Goal: Task Accomplishment & Management: Complete application form

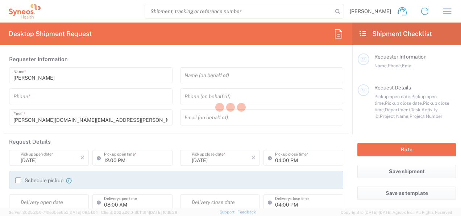
type input "6052"
type input "[US_STATE]"
type input "[GEOGRAPHIC_DATA]"
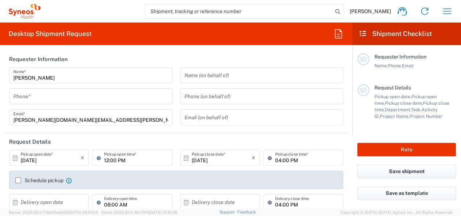
type input "Syneos Health Commercial Servi- [GEOGRAPHIC_DATA] [GEOGRAPHIC_DATA]"
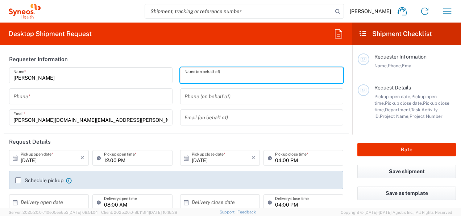
click at [191, 75] on input "text" at bounding box center [262, 75] width 155 height 13
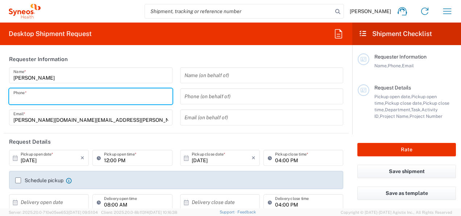
click at [123, 96] on input "tel" at bounding box center [90, 96] width 155 height 13
type input "9084687629"
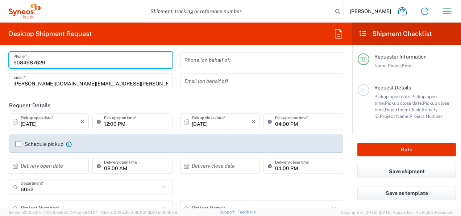
click at [45, 121] on input "[DATE]" at bounding box center [51, 121] width 60 height 13
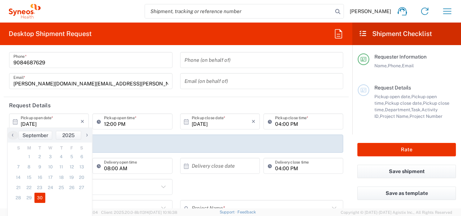
click at [11, 120] on div "[DATE] × Pickup open date *" at bounding box center [49, 121] width 80 height 16
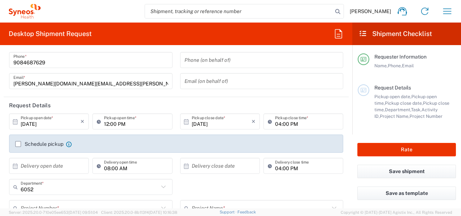
click at [14, 121] on icon at bounding box center [15, 121] width 7 height 7
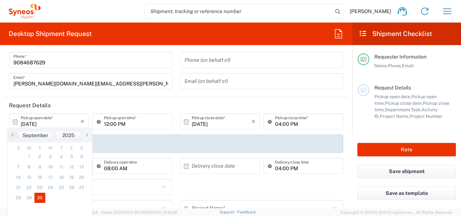
click at [89, 134] on span "›" at bounding box center [87, 134] width 11 height 9
click at [50, 156] on span "1" at bounding box center [50, 156] width 11 height 10
type input "[DATE]"
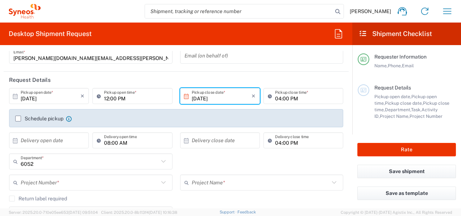
scroll to position [73, 0]
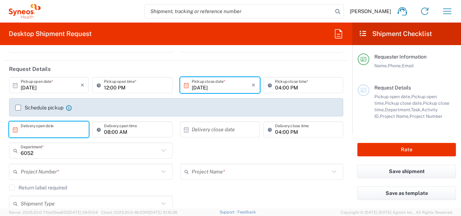
click at [49, 130] on input "text" at bounding box center [51, 129] width 60 height 13
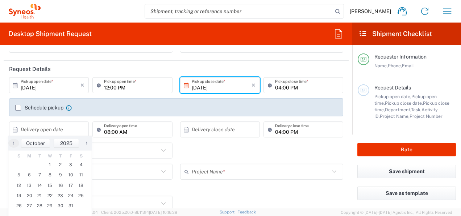
click at [13, 128] on icon at bounding box center [15, 129] width 7 height 7
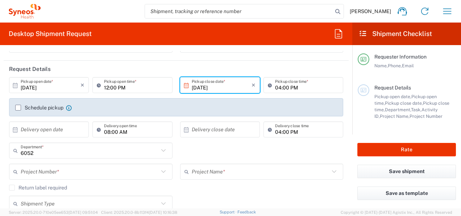
click at [14, 129] on icon at bounding box center [15, 129] width 7 height 7
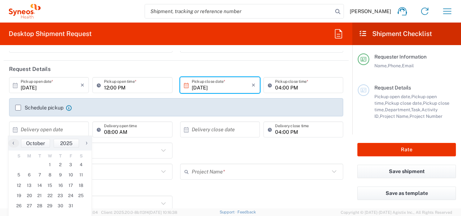
click at [14, 129] on icon at bounding box center [15, 129] width 7 height 7
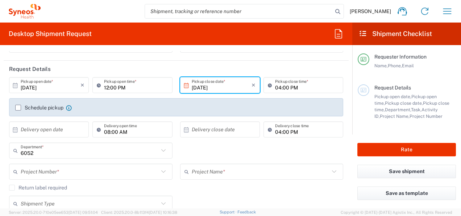
click at [17, 130] on icon at bounding box center [15, 129] width 7 height 7
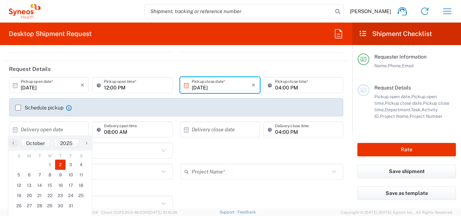
click at [63, 165] on span "2" at bounding box center [60, 164] width 11 height 10
type input "[DATE]"
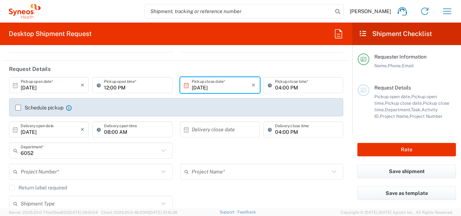
click at [199, 128] on input "text" at bounding box center [222, 129] width 60 height 13
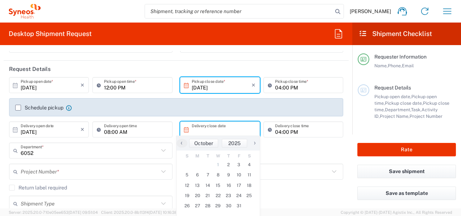
click at [200, 128] on input "text" at bounding box center [222, 129] width 60 height 13
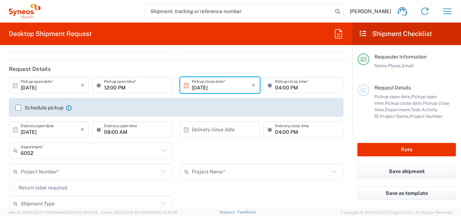
click at [192, 132] on input "text" at bounding box center [222, 129] width 60 height 13
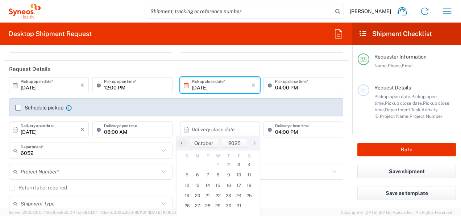
click at [192, 128] on input "text" at bounding box center [222, 129] width 60 height 13
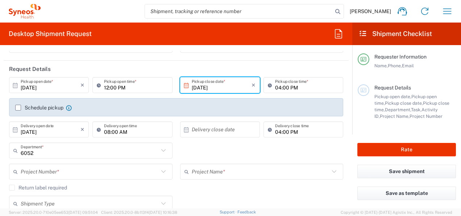
click at [183, 128] on icon at bounding box center [186, 129] width 7 height 7
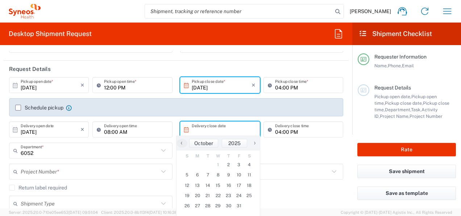
click at [198, 128] on input "text" at bounding box center [222, 129] width 60 height 13
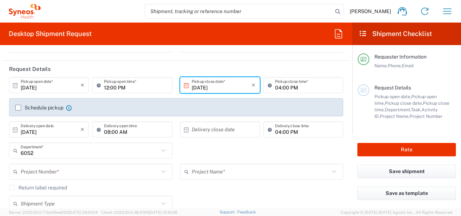
click at [199, 128] on input "text" at bounding box center [222, 129] width 60 height 13
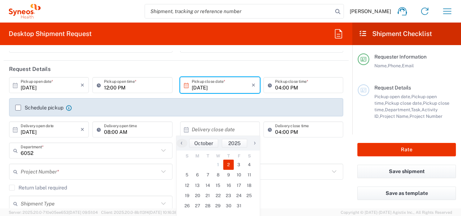
click at [229, 167] on span "2" at bounding box center [228, 164] width 11 height 10
type input "[DATE]"
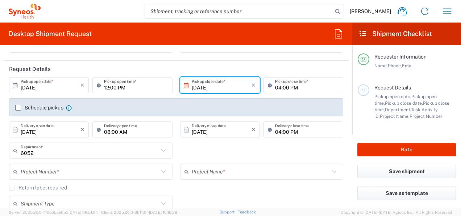
click at [162, 149] on icon at bounding box center [163, 150] width 4 height 3
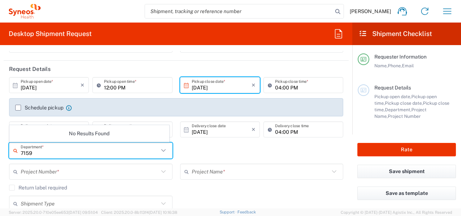
type input "7159"
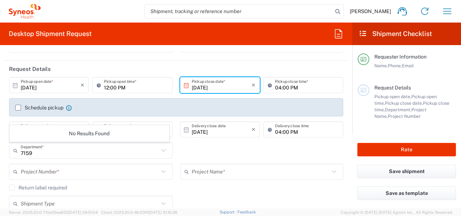
click at [206, 155] on div "7159 Department * No Results Found" at bounding box center [176, 152] width 342 height 21
click at [164, 149] on icon at bounding box center [163, 149] width 9 height 9
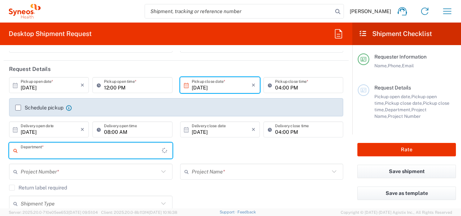
type input "6052"
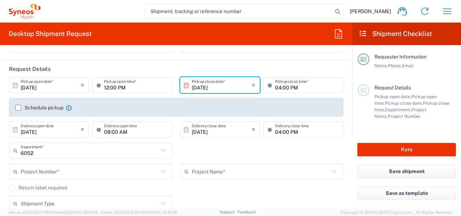
click at [224, 156] on div "6052 Department * 6052 3000 3100 3109 3110 3111 3112 3125 3130 3135 3136 3150 3…" at bounding box center [176, 152] width 342 height 21
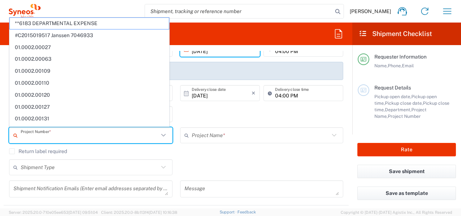
click at [135, 135] on input "text" at bounding box center [90, 135] width 138 height 13
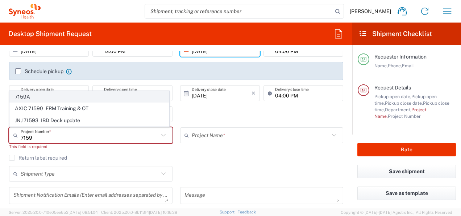
click at [80, 99] on span "7159A" at bounding box center [89, 96] width 159 height 11
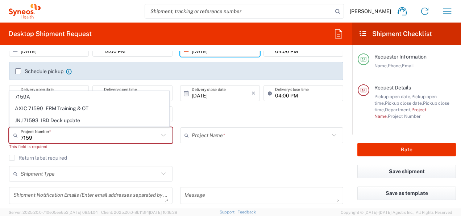
type input "7159A"
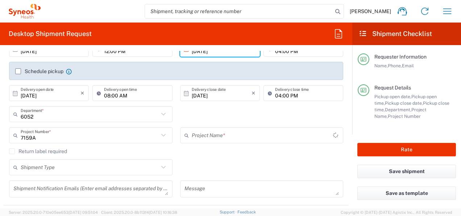
type input "ST-US-Sandoz-Hymiroz SalesA"
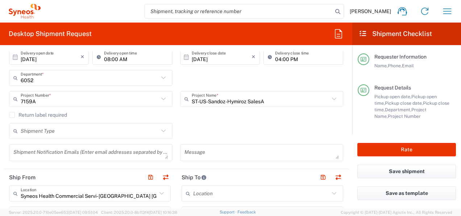
click at [161, 128] on icon at bounding box center [163, 130] width 9 height 9
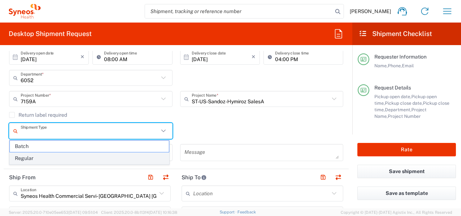
click at [54, 155] on span "Regular" at bounding box center [89, 157] width 159 height 11
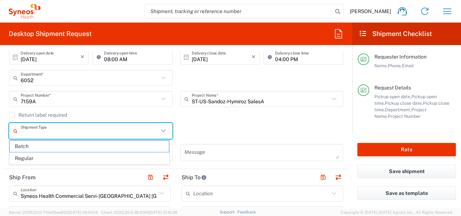
click at [53, 141] on div "Shipment Type Batch Regular" at bounding box center [90, 133] width 171 height 21
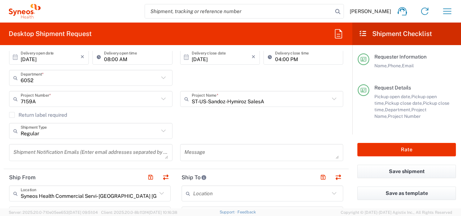
click at [59, 147] on textarea at bounding box center [90, 152] width 155 height 13
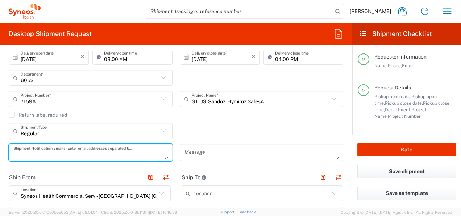
click at [63, 127] on input "Regular" at bounding box center [90, 130] width 138 height 13
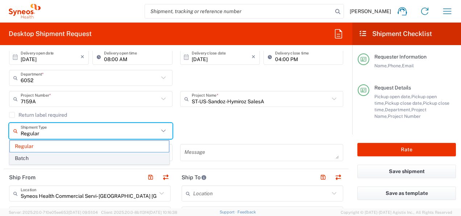
click at [60, 156] on span "Batch" at bounding box center [89, 157] width 159 height 11
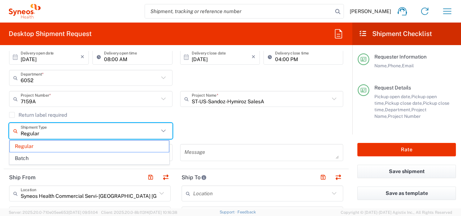
type input "Batch"
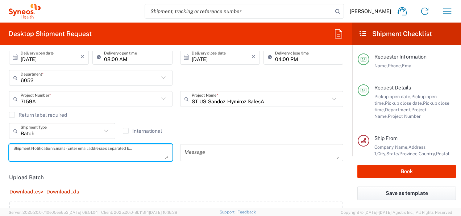
click at [108, 150] on textarea at bounding box center [90, 152] width 155 height 13
click at [189, 153] on textarea at bounding box center [262, 152] width 155 height 13
click at [148, 150] on textarea at bounding box center [90, 152] width 155 height 13
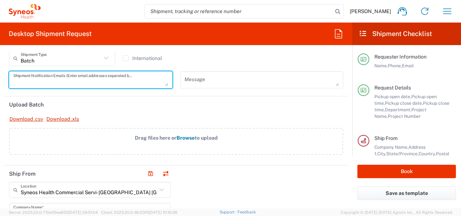
scroll to position [254, 0]
